Goal: Browse casually

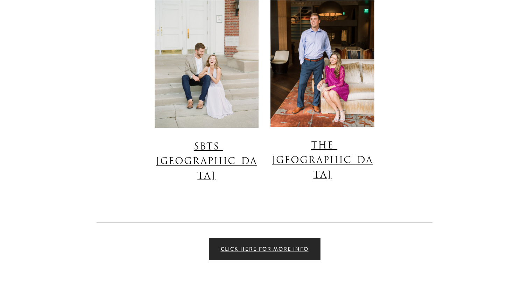
scroll to position [1609, 0]
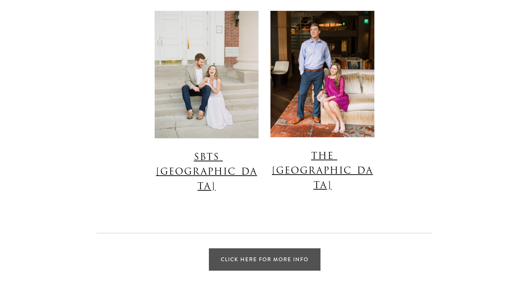
click at [246, 249] on link "Click Here for More Info" at bounding box center [265, 260] width 112 height 22
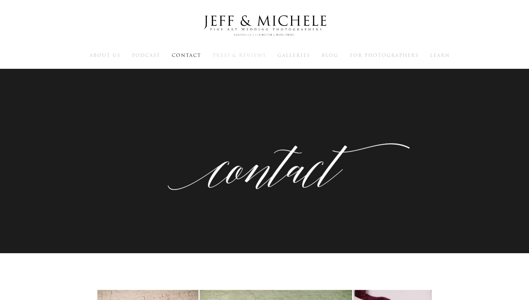
click at [246, 56] on span "Press & Reviews" at bounding box center [239, 55] width 53 height 7
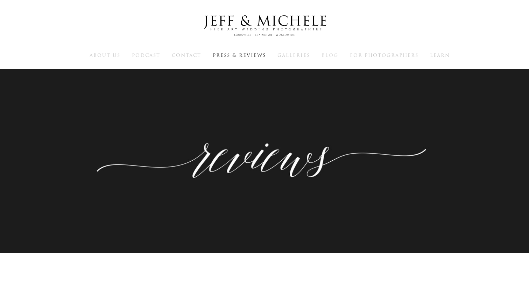
click at [327, 56] on span "Blog" at bounding box center [329, 55] width 17 height 7
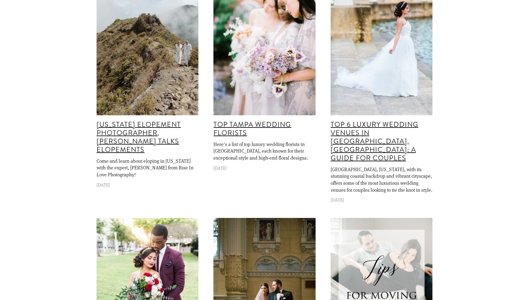
scroll to position [502, 0]
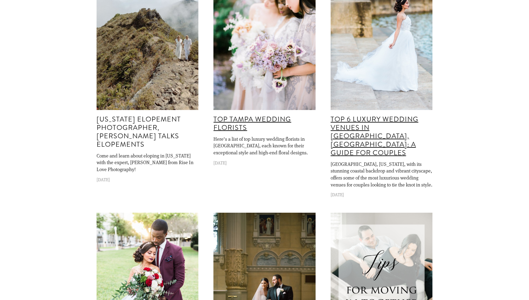
click at [128, 131] on link "[US_STATE] Elopement Photographer, [PERSON_NAME] Talks Elopements" at bounding box center [138, 131] width 84 height 35
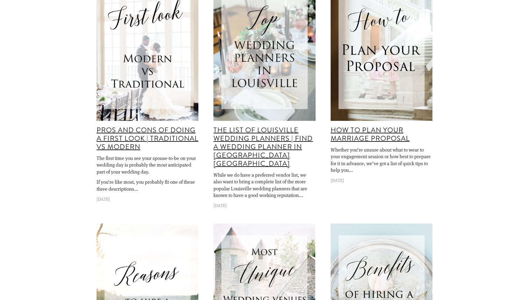
scroll to position [2483, 0]
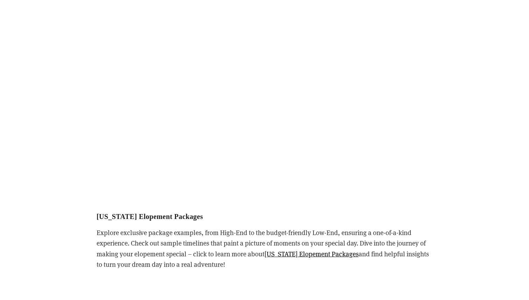
scroll to position [491, 0]
